Goal: Task Accomplishment & Management: Manage account settings

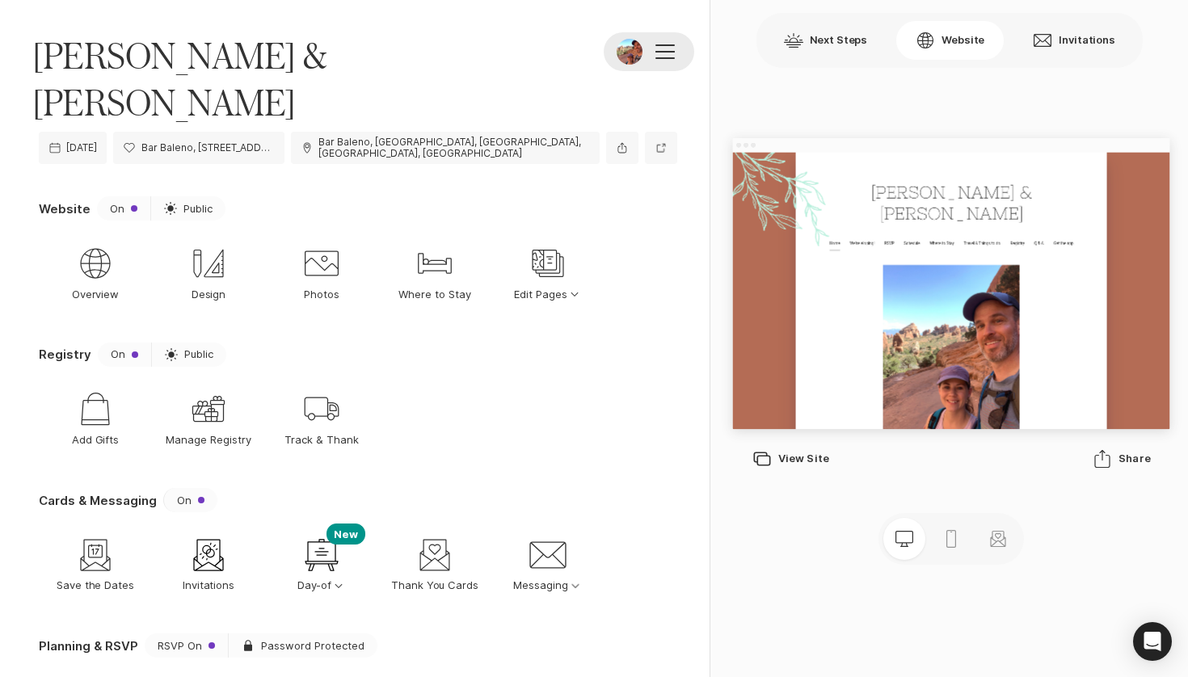
click at [658, 54] on div at bounding box center [665, 51] width 19 height 15
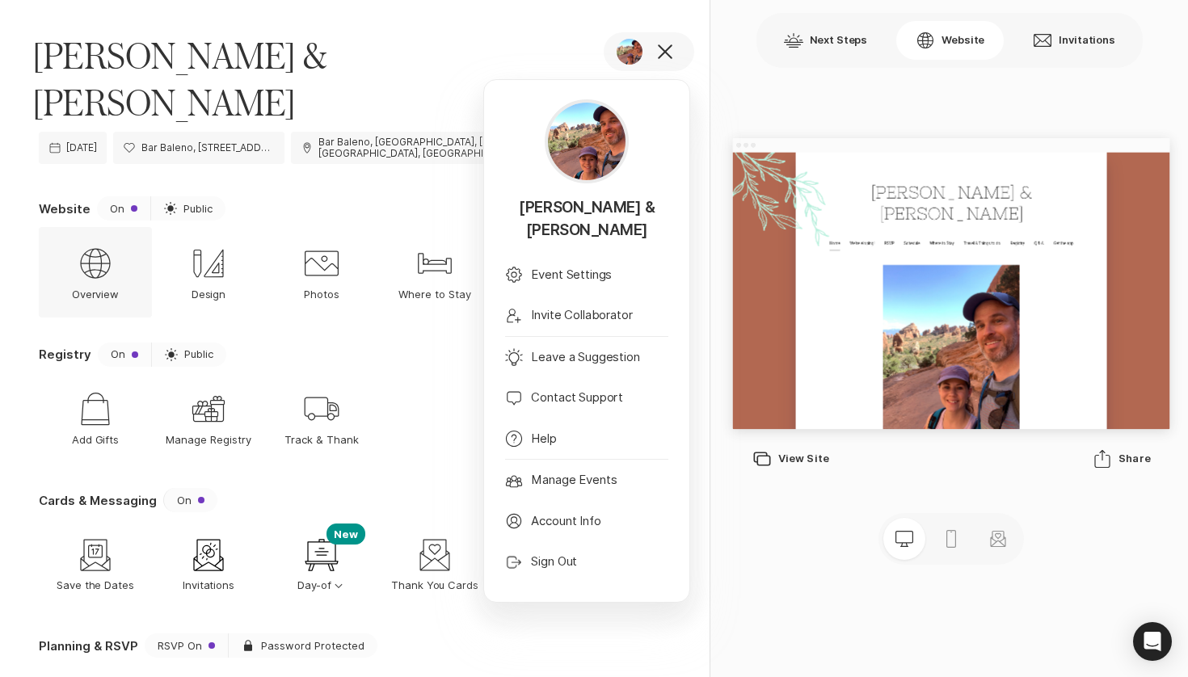
click at [92, 244] on icon "Web Globe" at bounding box center [95, 263] width 39 height 39
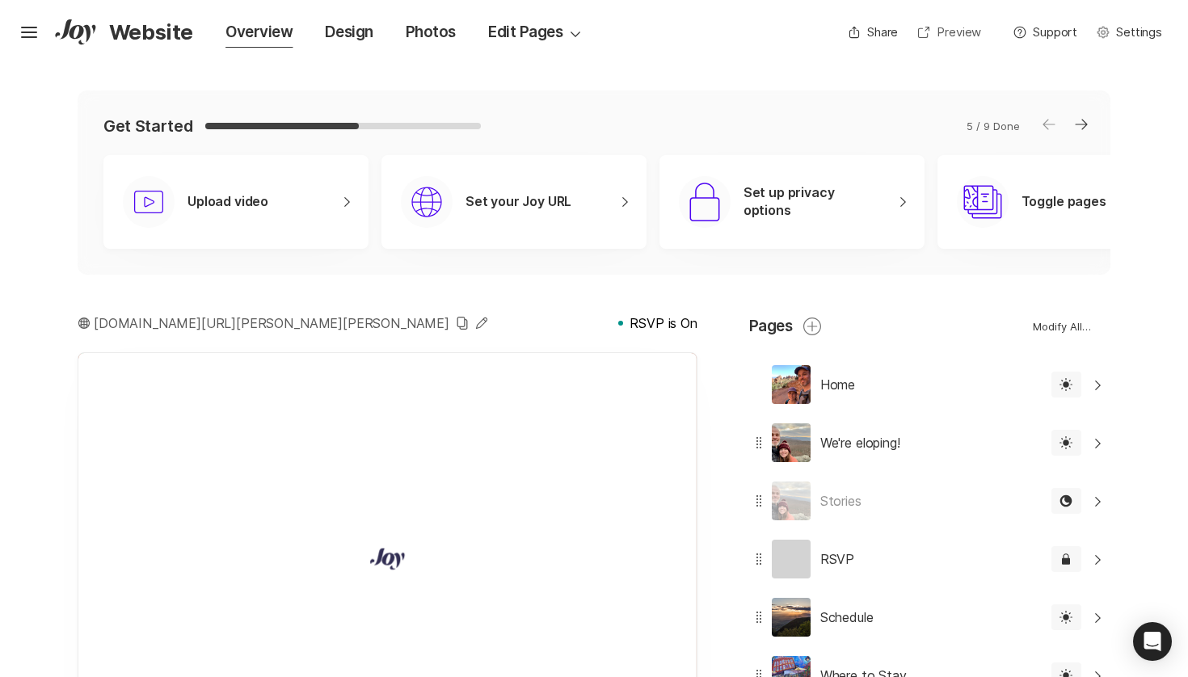
click at [946, 35] on link "Open In New Window Preview" at bounding box center [949, 32] width 83 height 26
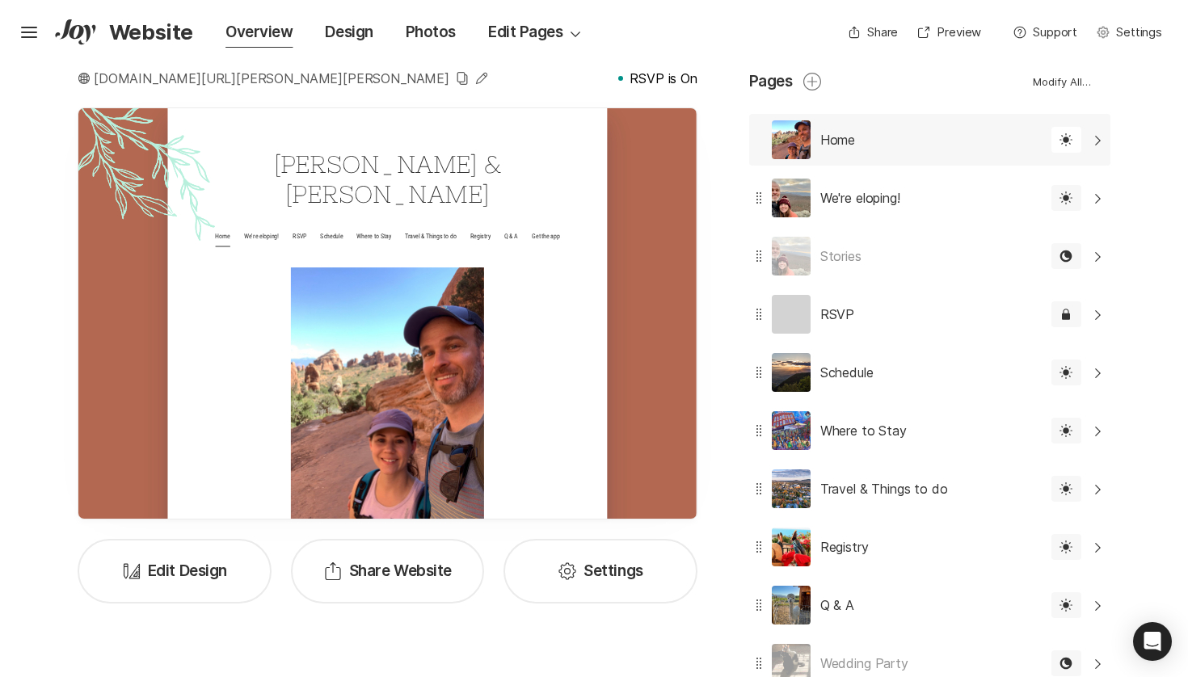
scroll to position [251, 0]
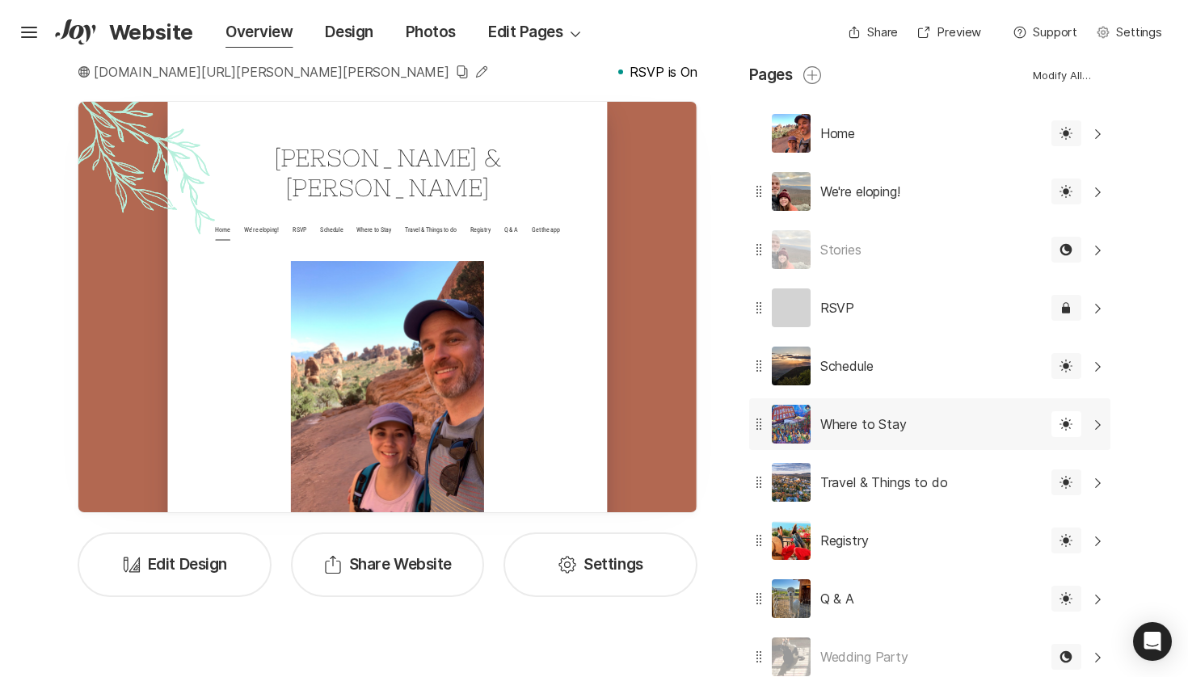
click at [937, 421] on div "Where to Stay Edit" at bounding box center [895, 425] width 293 height 52
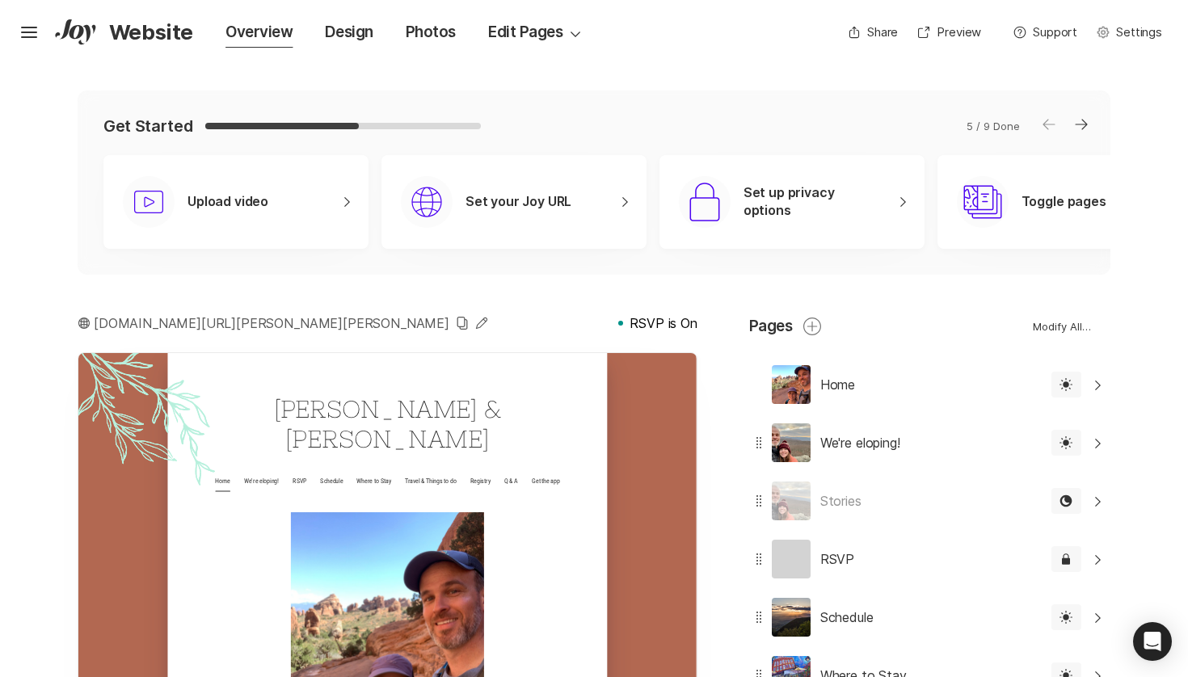
scroll to position [0, 0]
click at [31, 38] on icon at bounding box center [29, 37] width 16 height 2
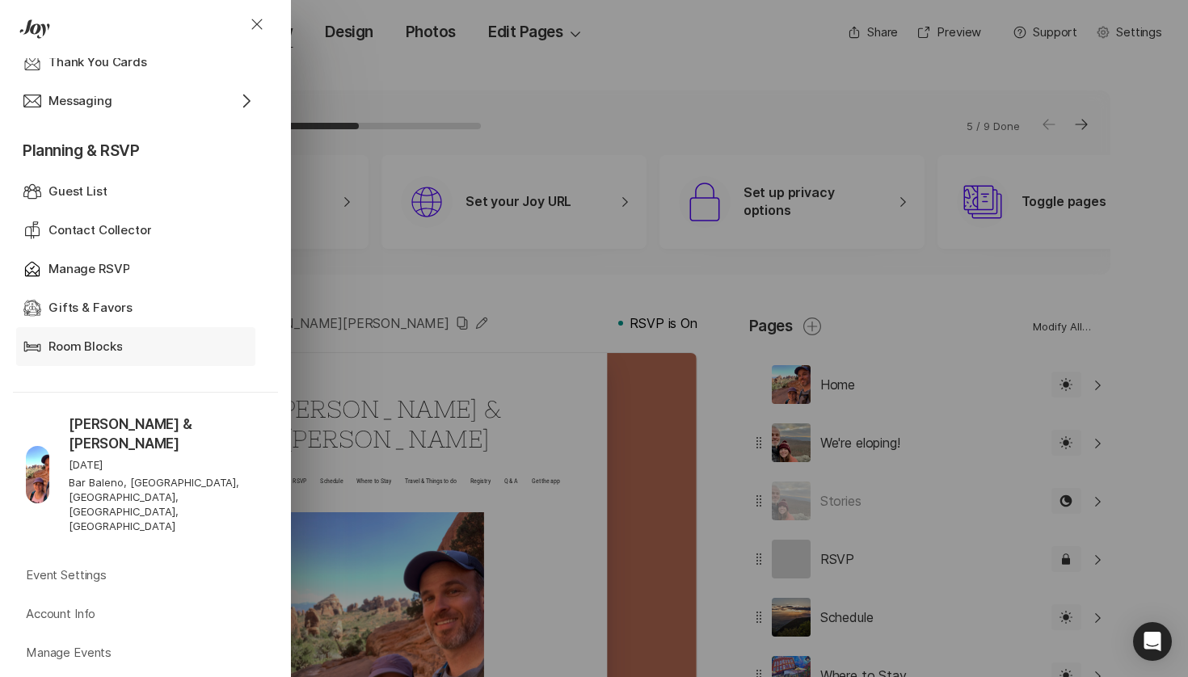
scroll to position [685, 0]
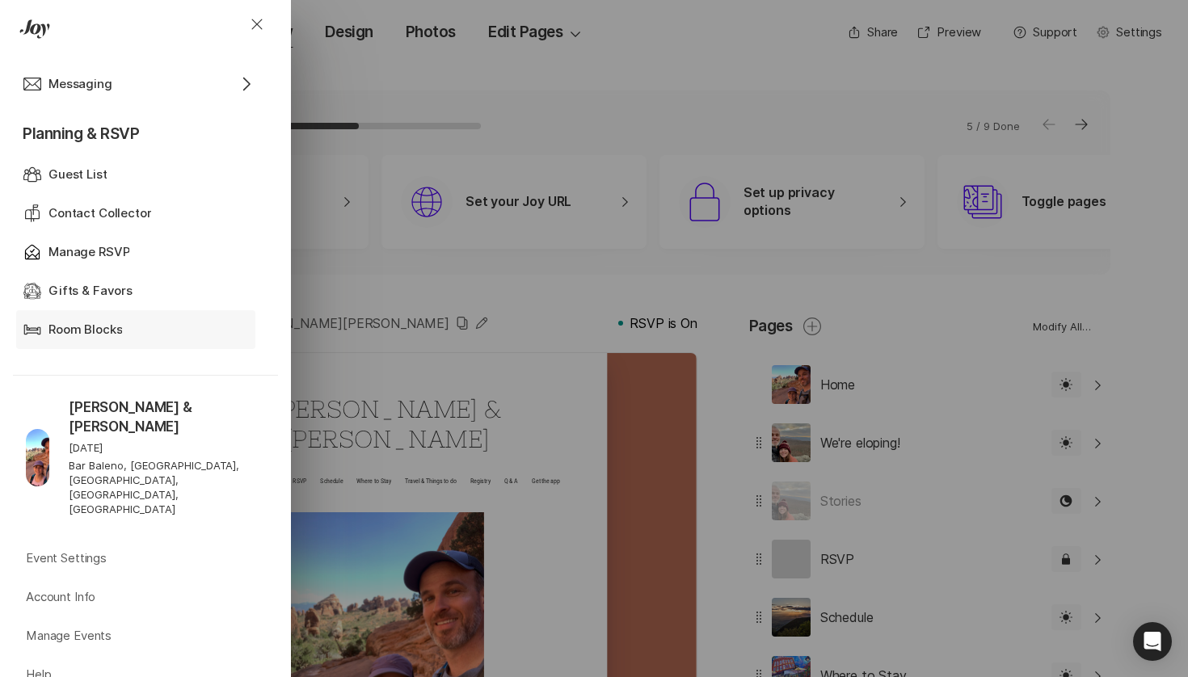
click at [142, 329] on div "Room Blocks" at bounding box center [136, 330] width 175 height 19
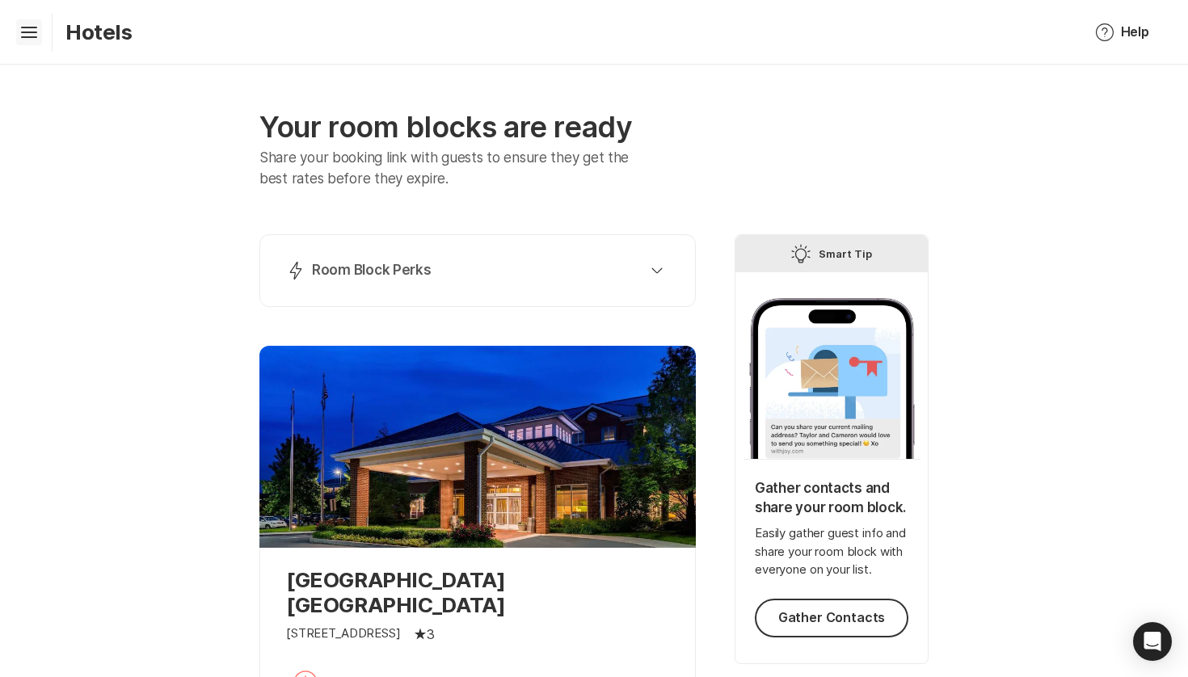
click at [23, 23] on icon "Hamburger" at bounding box center [29, 32] width 26 height 26
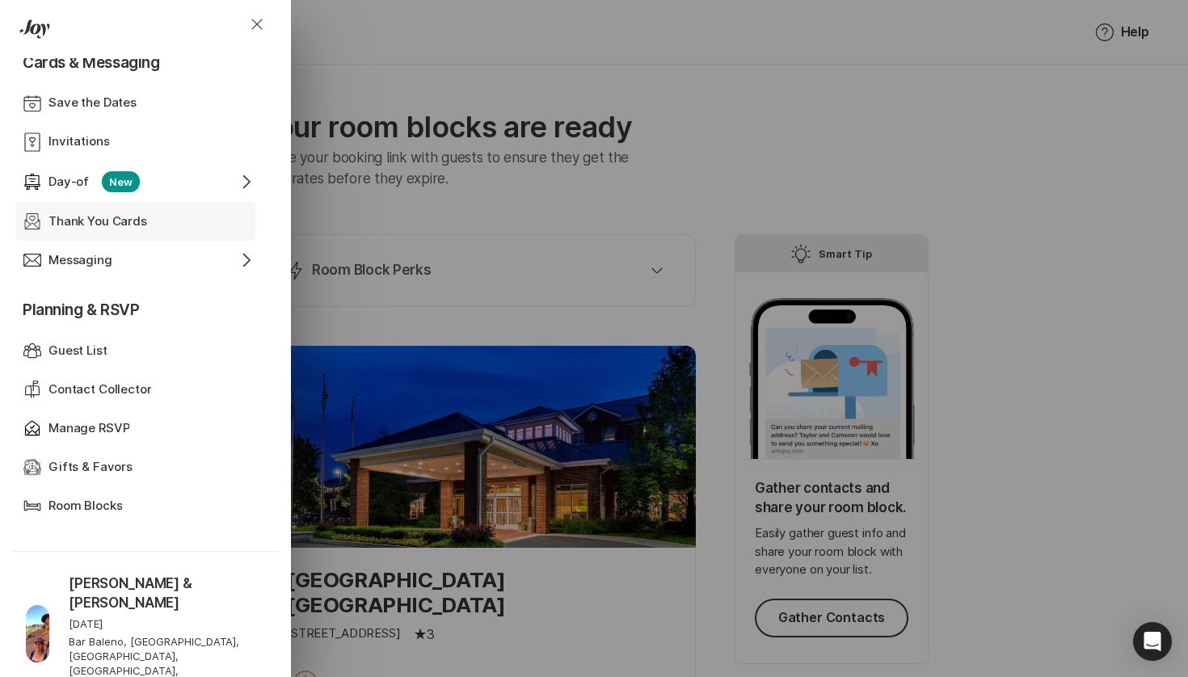
scroll to position [530, 0]
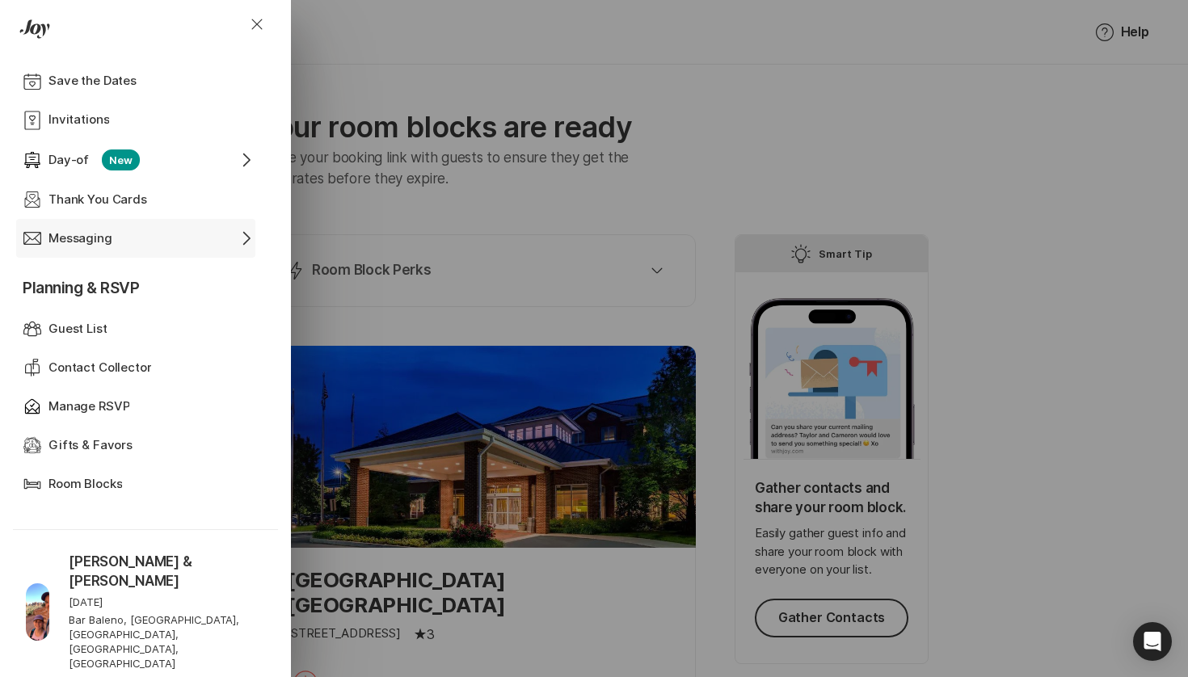
click at [187, 238] on div "Messaging" at bounding box center [136, 239] width 175 height 19
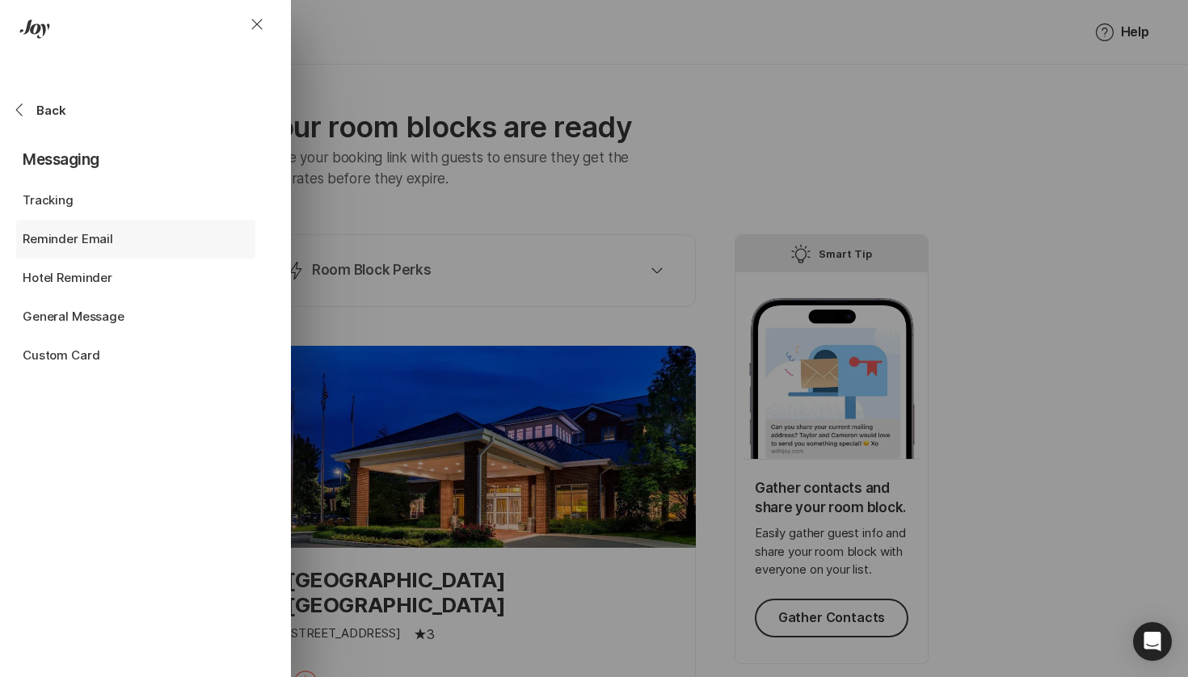
click at [162, 230] on div "Reminder Email" at bounding box center [110, 239] width 175 height 19
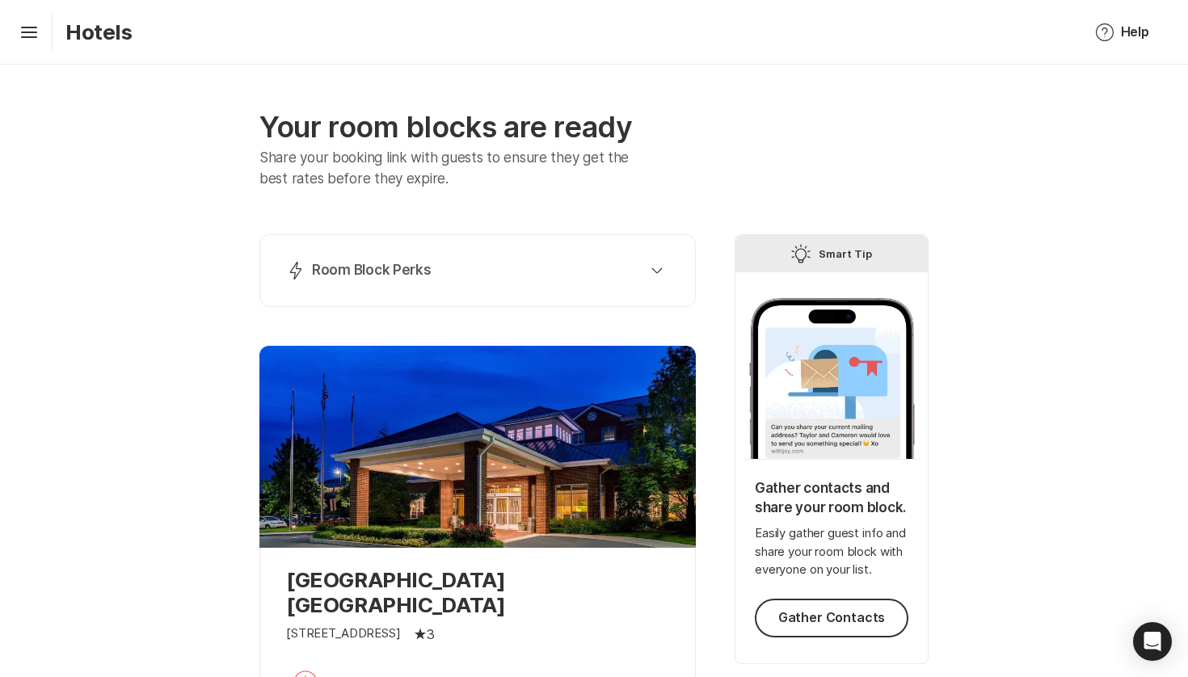
click at [26, 16] on div "Hamburger Hotels" at bounding box center [73, 32] width 120 height 39
click at [28, 40] on icon "Hamburger" at bounding box center [29, 32] width 26 height 26
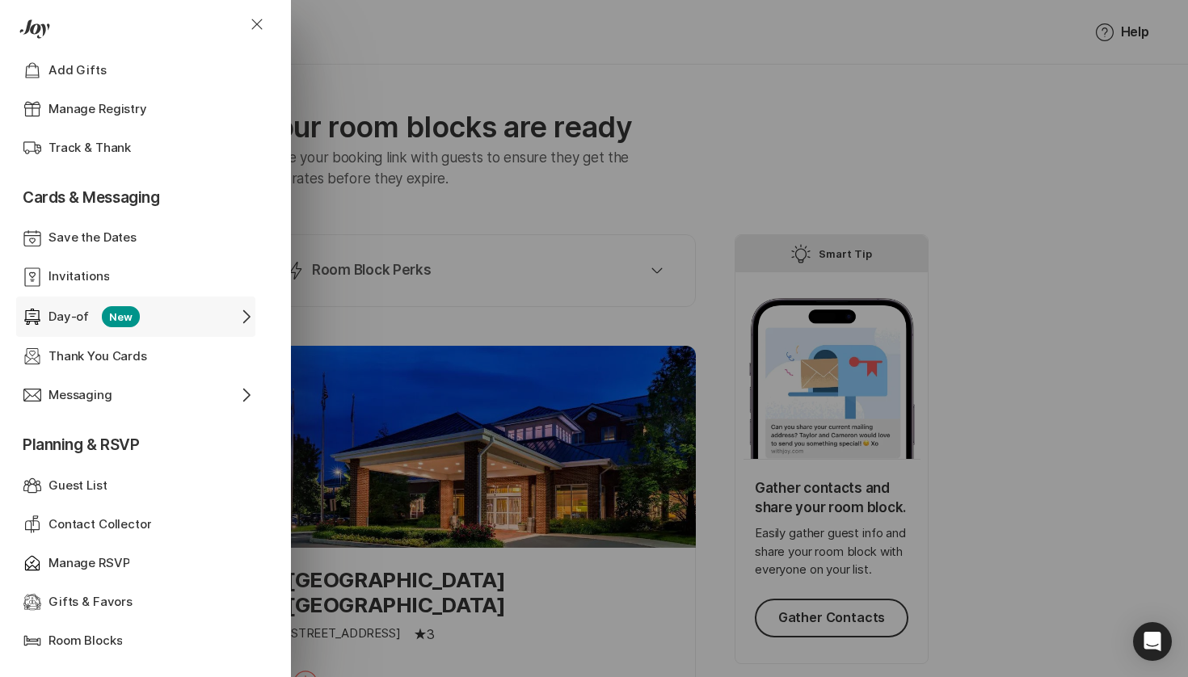
scroll to position [376, 0]
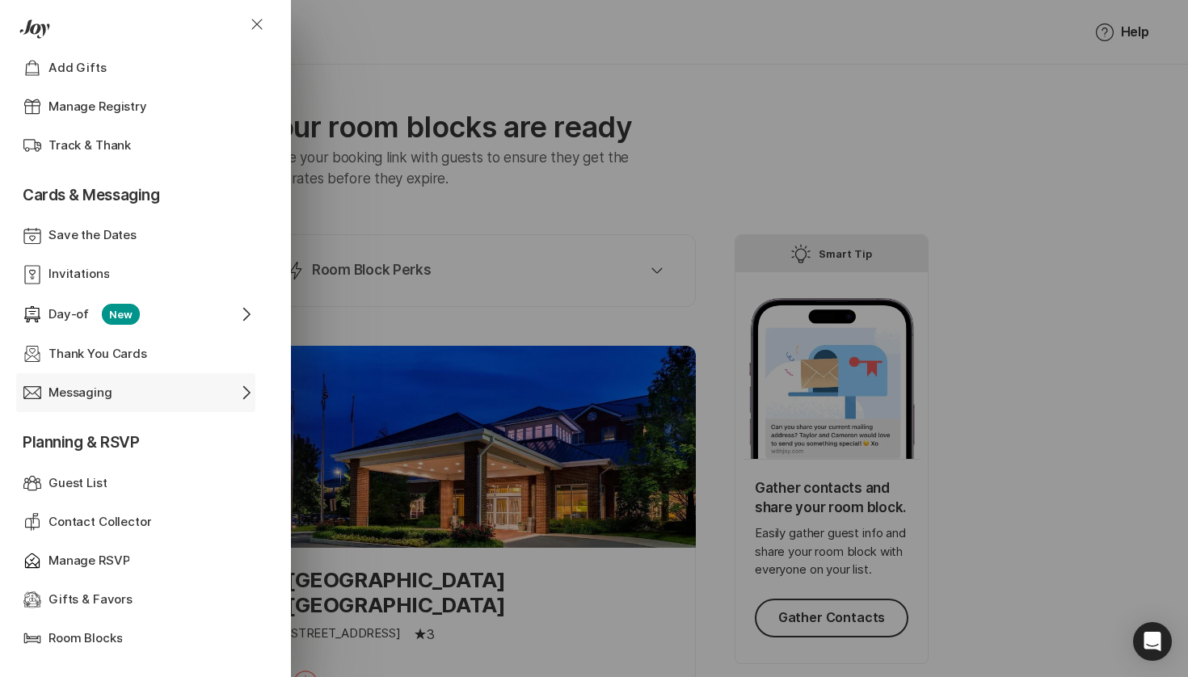
click at [203, 378] on div "Email Messaging Chevron Right" at bounding box center [139, 392] width 233 height 39
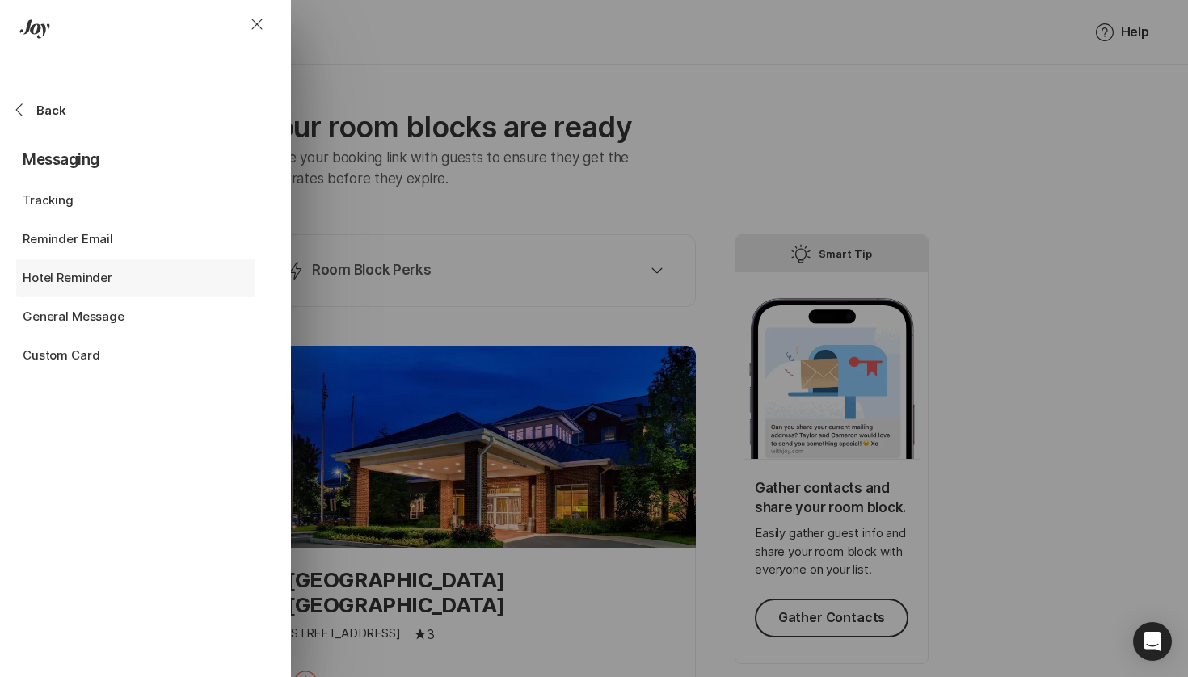
click at [120, 281] on div "Hotel Reminder" at bounding box center [110, 278] width 175 height 19
